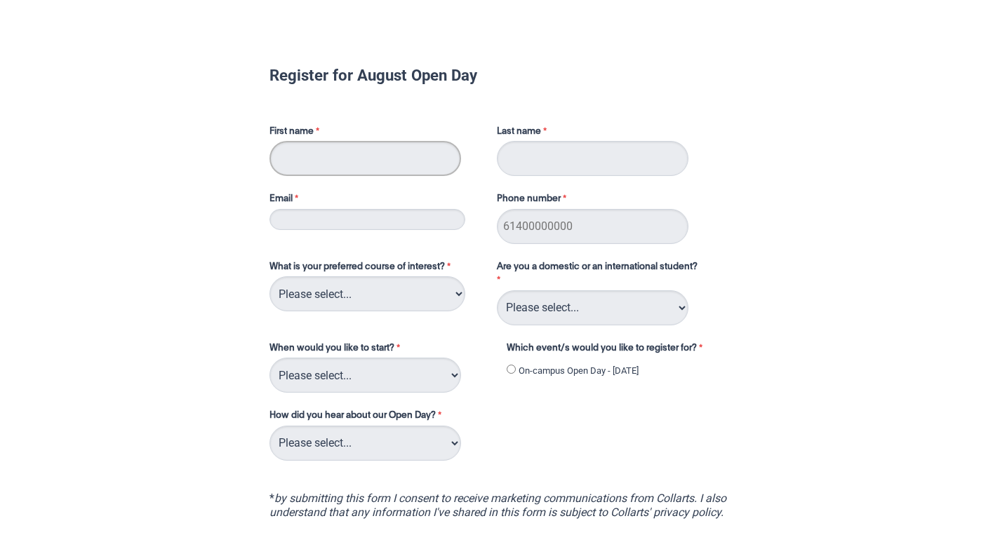
click at [313, 144] on input "First name" at bounding box center [365, 158] width 192 height 35
type input "[PERSON_NAME]"
click at [536, 152] on input "Last name" at bounding box center [593, 158] width 192 height 35
type input "Brincat"
click at [377, 219] on input "Email" at bounding box center [367, 219] width 196 height 21
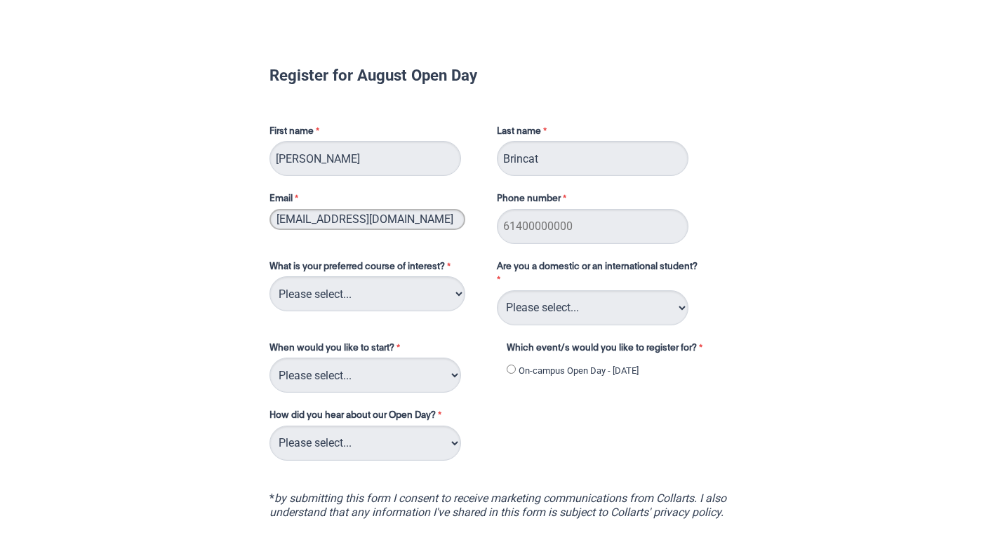
type input "[EMAIL_ADDRESS][DOMAIN_NAME]"
click at [545, 221] on input "Phone number" at bounding box center [593, 226] width 192 height 35
type input "61488080876"
click at [344, 295] on select "Please select... 2D Animation Acting Audio Engineering Circus Arts Comedy Digit…" at bounding box center [367, 293] width 196 height 35
select select "tfa_93"
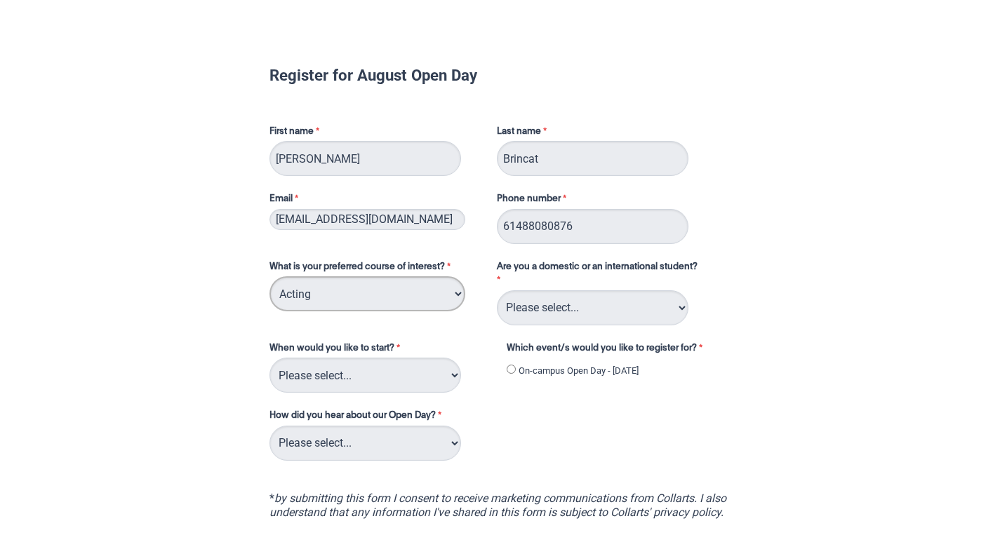
click at [269, 276] on select "Please select... 2D Animation Acting Audio Engineering Circus Arts Comedy Digit…" at bounding box center [367, 293] width 196 height 35
click at [601, 305] on select "Please select... Domestic Student International Student" at bounding box center [593, 307] width 192 height 35
select select "tfa_126"
click at [497, 290] on select "Please select... Domestic Student International Student" at bounding box center [593, 307] width 192 height 35
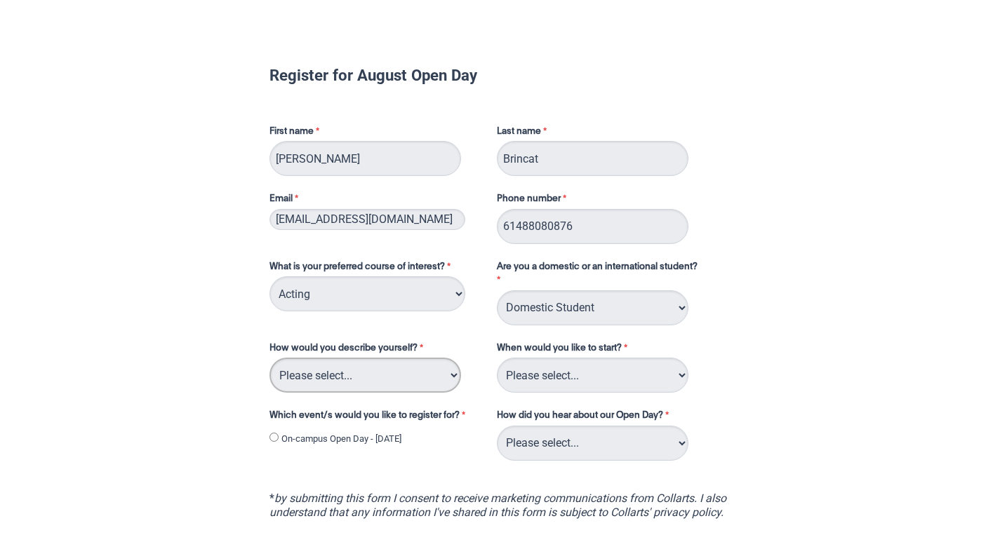
click at [384, 379] on select "Please select... I've completed Year 12 I'm looking for a career change I'm alr…" at bounding box center [365, 375] width 192 height 35
select select "tfa_76"
click at [269, 358] on select "Please select... I've completed Year 12 I'm looking for a career change I'm alr…" at bounding box center [365, 375] width 192 height 35
click at [561, 368] on select "Please select... Trimester 3 2025, starting September 2025 Trimester 1 2026, st…" at bounding box center [593, 375] width 192 height 35
select select "tfa_234"
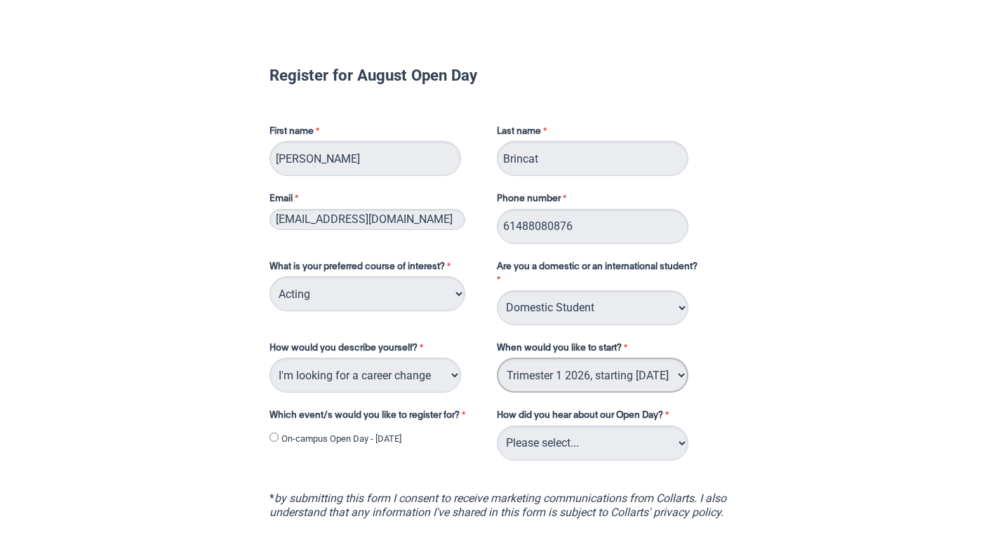
click at [497, 358] on select "Please select... Trimester 3 2025, starting September 2025 Trimester 1 2026, st…" at bounding box center [593, 375] width 192 height 35
click at [557, 440] on select "Please select... Career Advisor Career Expo Collarts Newsletter/Email Collarts …" at bounding box center [593, 443] width 192 height 35
select select "tfa_141"
click at [497, 426] on select "Please select... Career Advisor Career Expo Collarts Newsletter/Email Collarts …" at bounding box center [593, 443] width 192 height 35
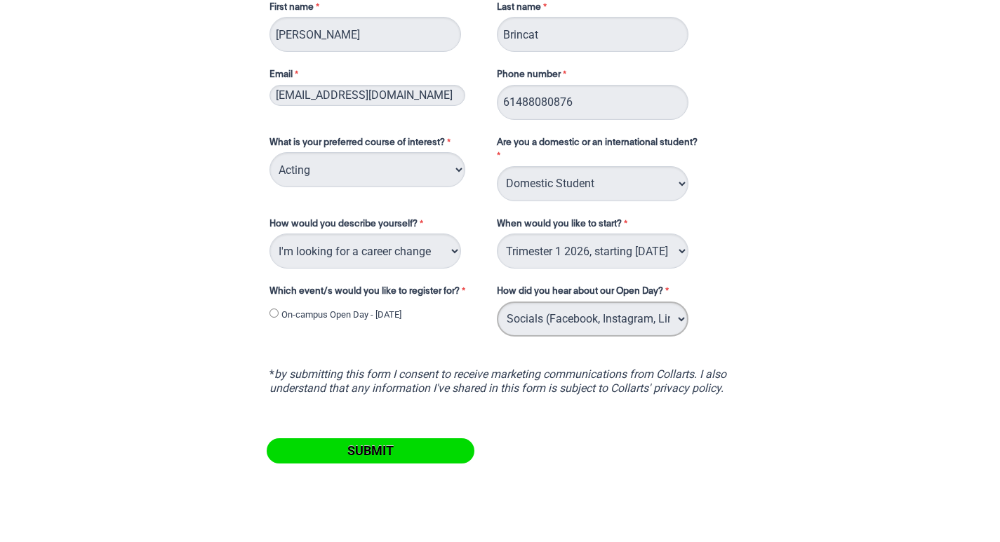
scroll to position [140, 0]
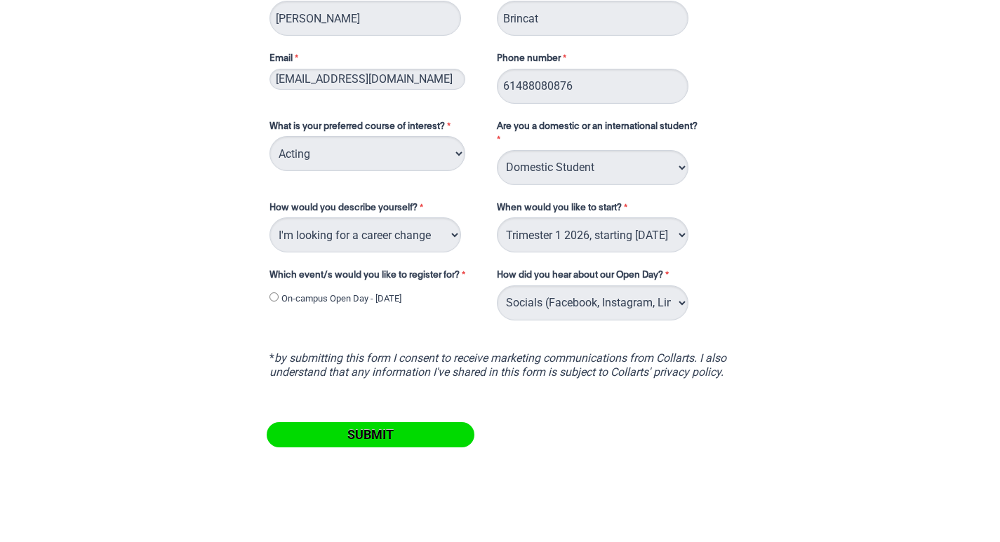
click at [274, 297] on input "On-campus Open Day - [DATE]" at bounding box center [273, 297] width 9 height 9
radio input "true"
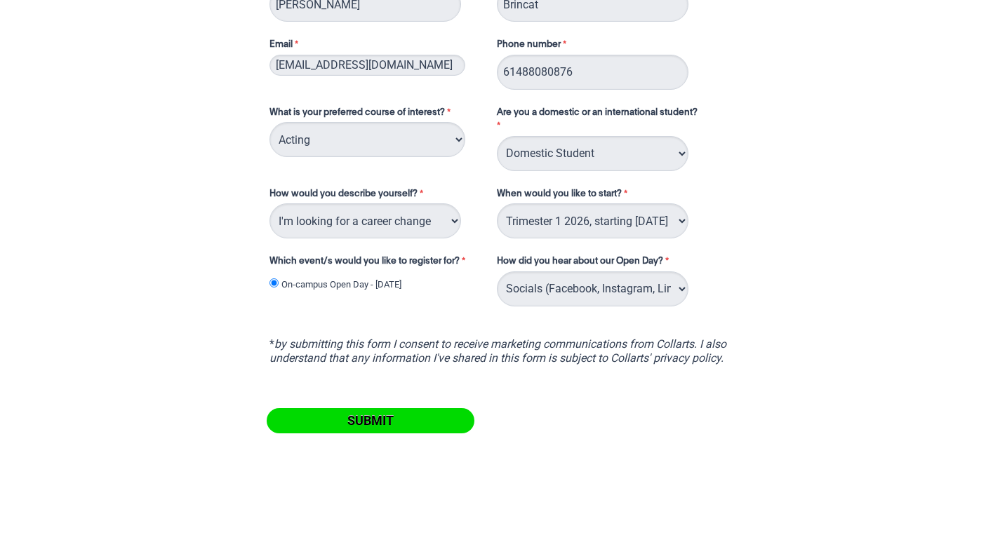
scroll to position [165, 0]
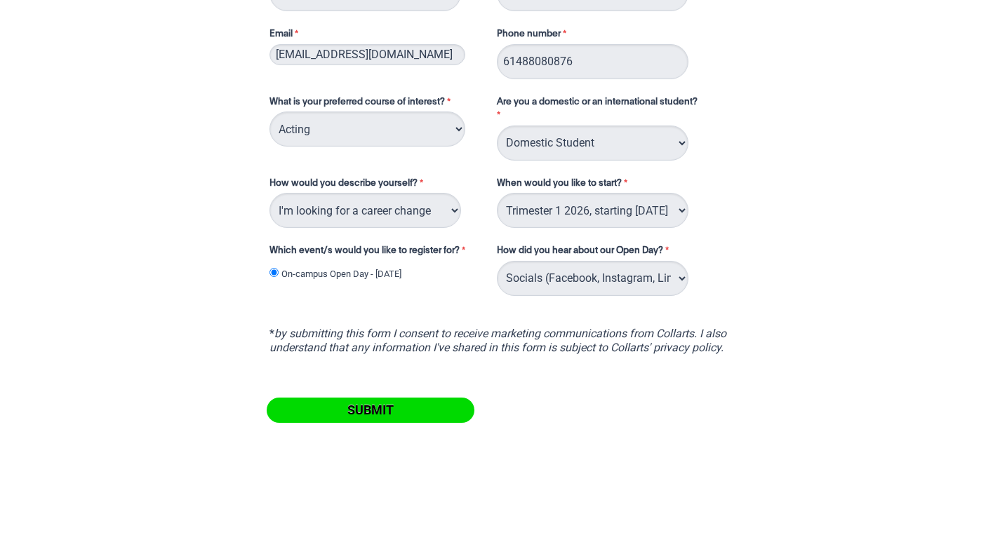
click at [352, 405] on input "Submit" at bounding box center [371, 410] width 208 height 25
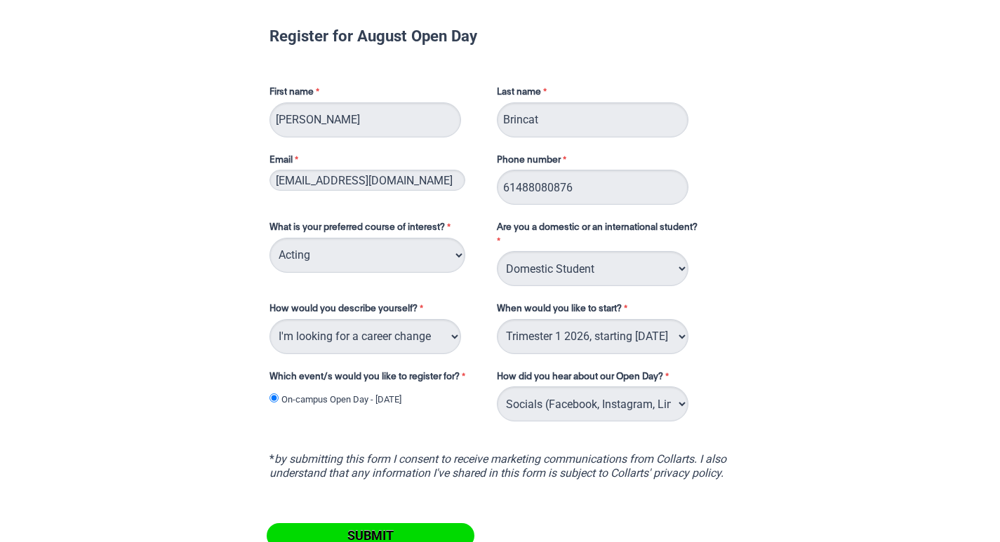
scroll to position [210, 0]
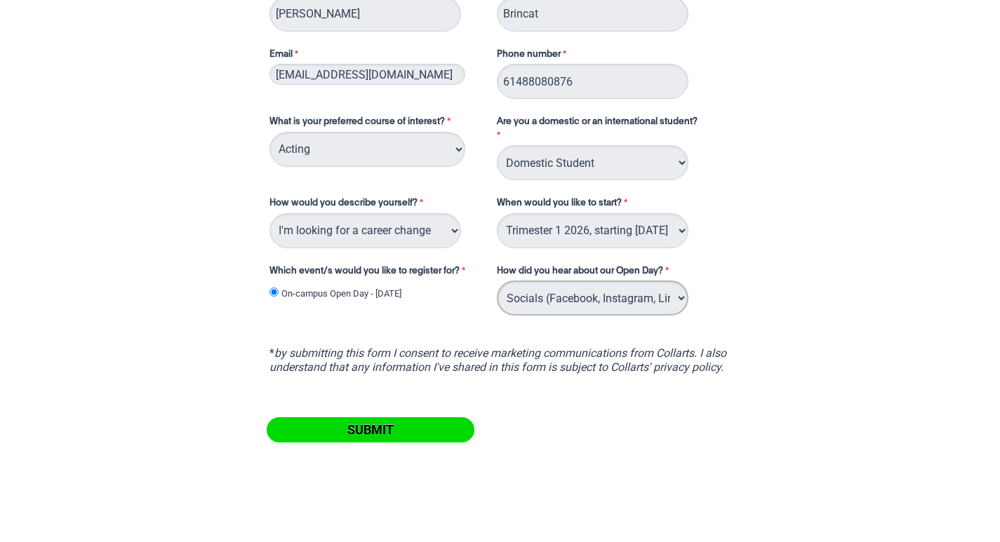
click at [673, 302] on select "Please select... Career Advisor Career Expo Collarts Newsletter/Email Collarts …" at bounding box center [593, 298] width 192 height 35
select select "tfa_139"
click at [497, 281] on select "Please select... Career Advisor Career Expo Collarts Newsletter/Email Collarts …" at bounding box center [593, 298] width 192 height 35
click at [354, 433] on input "Submit" at bounding box center [371, 429] width 208 height 25
